Goal: Task Accomplishment & Management: Complete application form

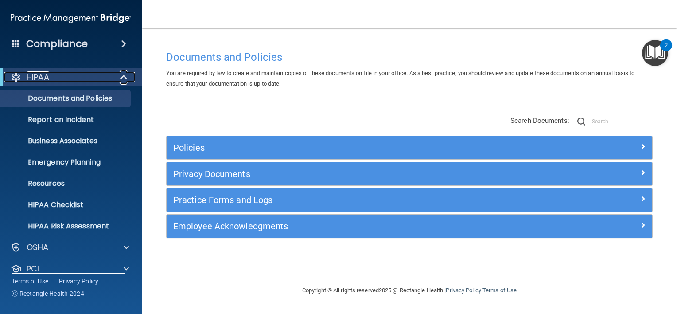
click at [122, 73] on span at bounding box center [125, 77] width 8 height 11
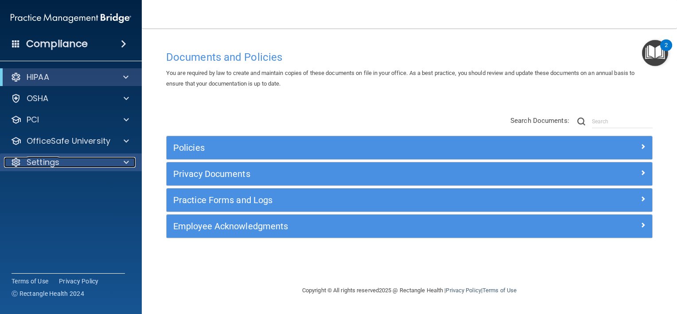
click at [124, 163] on span at bounding box center [126, 162] width 5 height 11
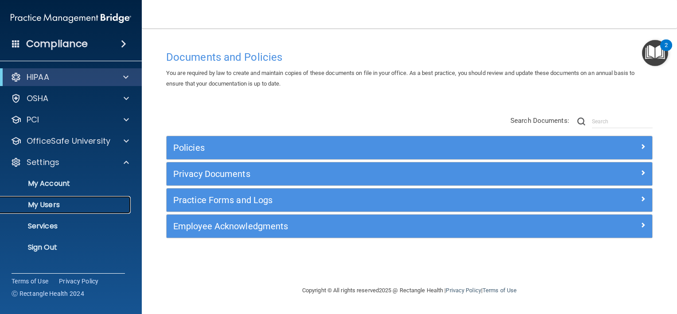
click at [59, 205] on p "My Users" at bounding box center [66, 204] width 121 height 9
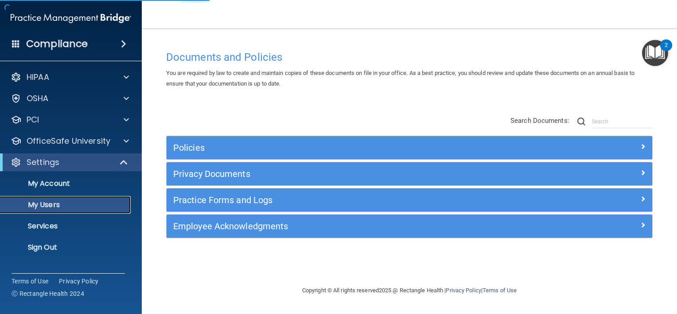
select select "20"
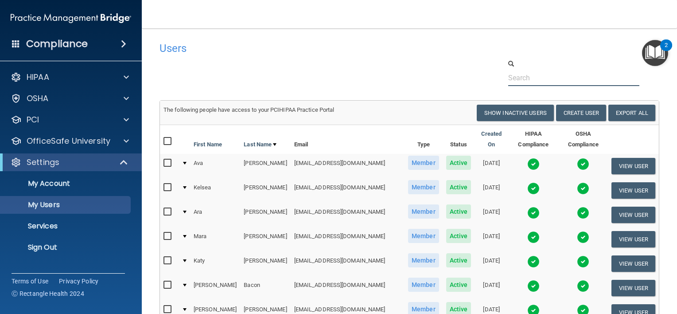
click at [522, 75] on input "text" at bounding box center [574, 78] width 131 height 16
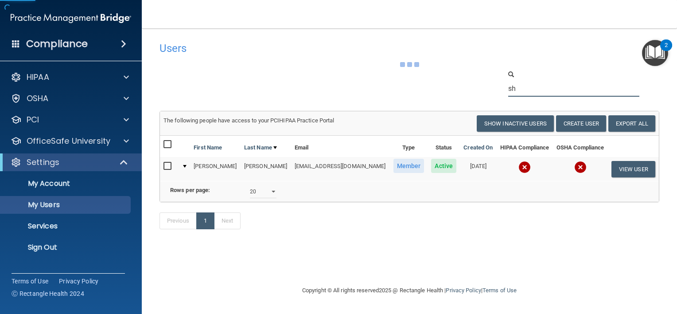
type input "s"
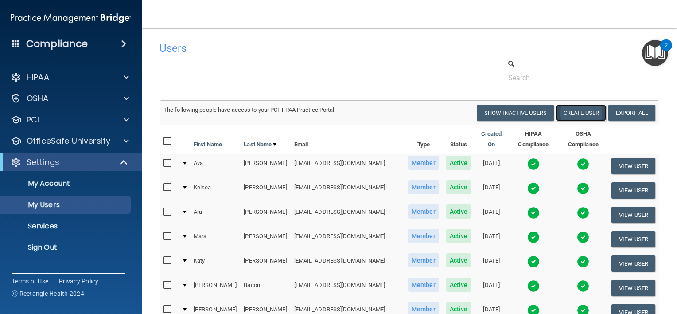
click at [571, 110] on button "Create User" at bounding box center [581, 113] width 50 height 16
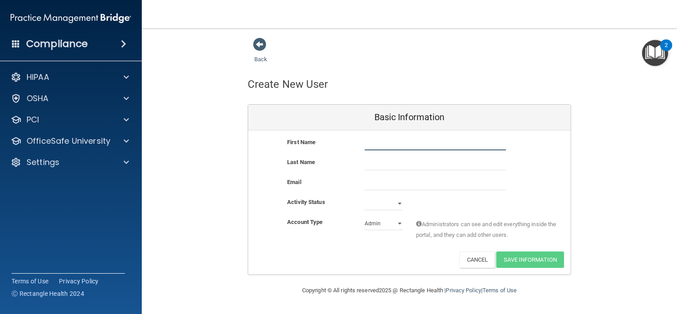
click at [374, 146] on input "text" at bounding box center [435, 143] width 141 height 13
type input "[PERSON_NAME]"
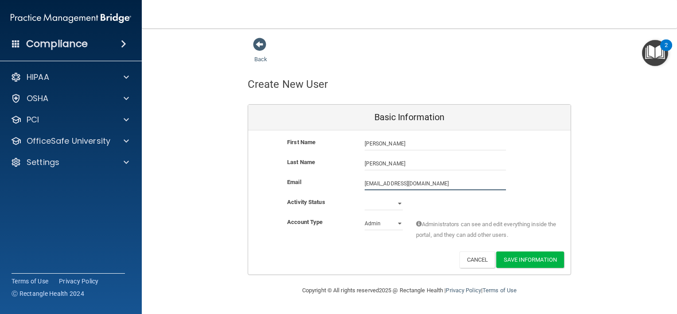
type input "[EMAIL_ADDRESS][DOMAIN_NAME]"
click at [398, 201] on select "Active Inactive" at bounding box center [384, 205] width 38 height 13
select select "active"
click at [365, 197] on select "Active Inactive" at bounding box center [384, 203] width 38 height 13
click at [402, 221] on select "Admin Member" at bounding box center [384, 223] width 38 height 13
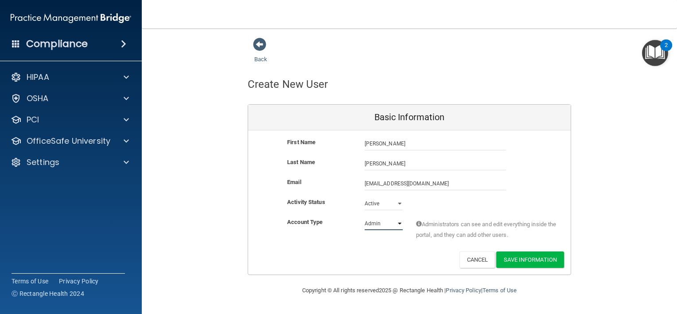
select select "practice_member"
click at [365, 217] on select "Admin Member" at bounding box center [384, 223] width 38 height 13
click at [533, 259] on button "Save Information" at bounding box center [531, 259] width 68 height 16
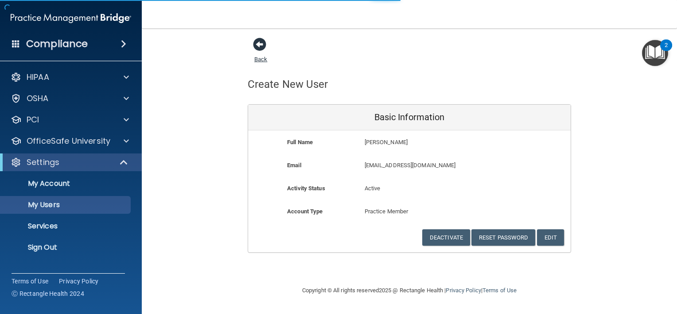
select select "20"
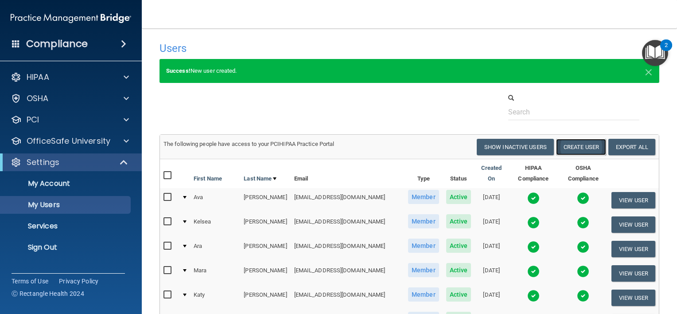
click at [567, 151] on button "Create User" at bounding box center [581, 147] width 50 height 16
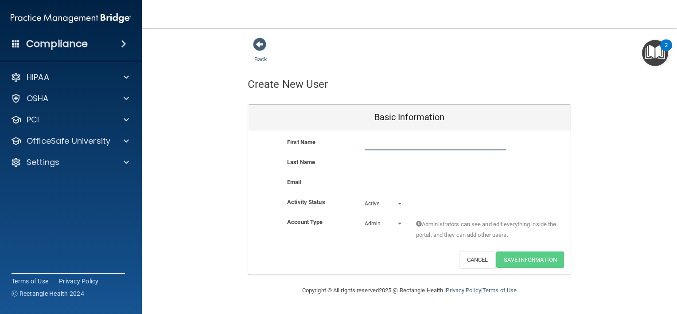
click at [411, 137] on input "text" at bounding box center [435, 143] width 141 height 13
type input "[PERSON_NAME]"
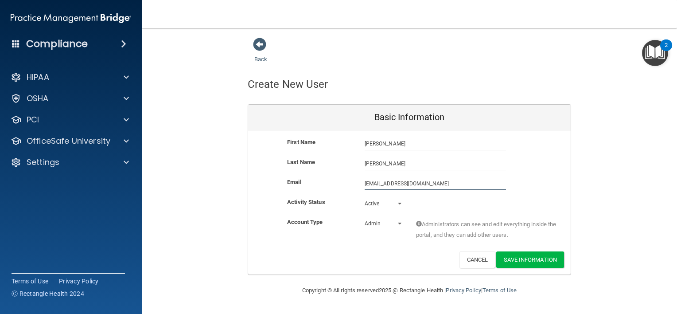
type input "[EMAIL_ADDRESS][DOMAIN_NAME]"
click at [397, 224] on select "Admin Member" at bounding box center [384, 225] width 38 height 13
select select "practice_member"
click at [365, 217] on select "Admin Member" at bounding box center [384, 223] width 38 height 13
click at [525, 258] on button "Save Information" at bounding box center [531, 259] width 68 height 16
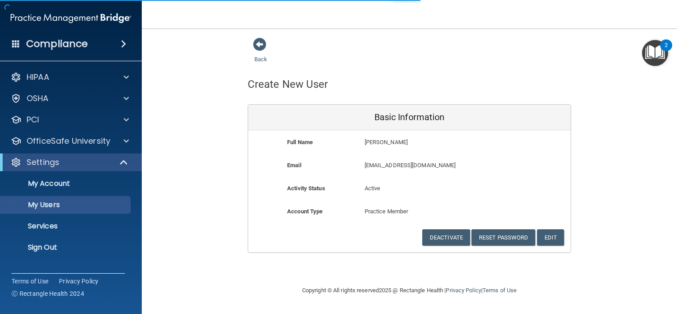
select select "20"
